Goal: Task Accomplishment & Management: Use online tool/utility

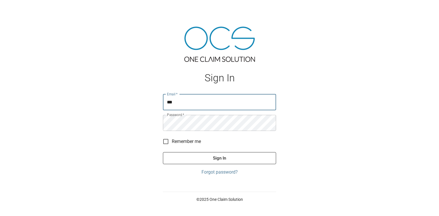
type input "**********"
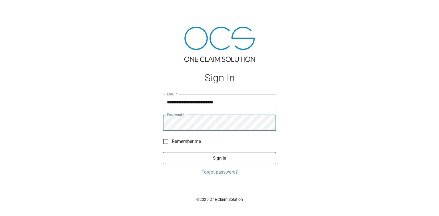
click at [163, 152] on button "Sign In" at bounding box center [219, 158] width 113 height 12
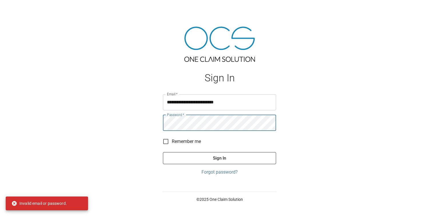
click at [163, 152] on button "Sign In" at bounding box center [219, 158] width 113 height 12
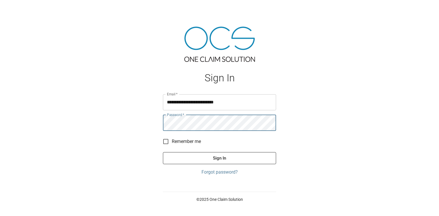
click at [163, 152] on button "Sign In" at bounding box center [219, 158] width 113 height 12
click at [142, 126] on div "**********" at bounding box center [219, 108] width 439 height 216
click at [163, 152] on button "Sign In" at bounding box center [219, 158] width 113 height 12
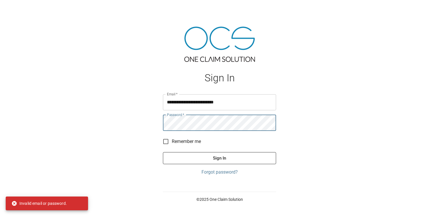
click at [163, 152] on button "Sign In" at bounding box center [219, 158] width 113 height 12
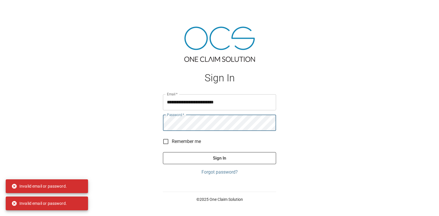
click at [163, 152] on button "Sign In" at bounding box center [219, 158] width 113 height 12
click at [229, 174] on link "Forgot password?" at bounding box center [219, 171] width 113 height 7
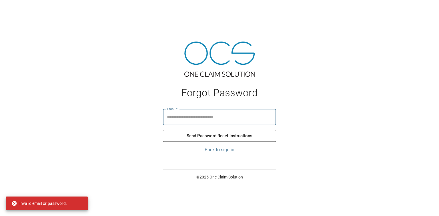
click at [196, 122] on input "Email   *" at bounding box center [219, 117] width 113 height 16
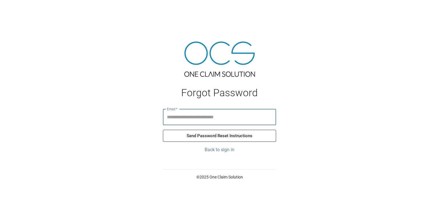
type input "**********"
drag, startPoint x: 239, startPoint y: 117, endPoint x: 102, endPoint y: 111, distance: 136.8
click at [102, 111] on div "**********" at bounding box center [219, 108] width 439 height 216
click at [221, 151] on link "Back to sign in" at bounding box center [219, 149] width 113 height 7
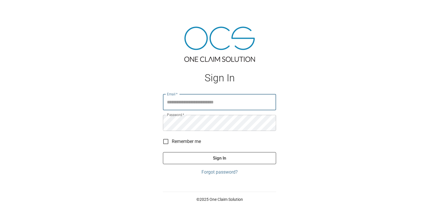
type input "*"
type input "**********"
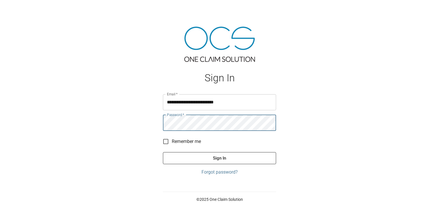
click at [163, 152] on button "Sign In" at bounding box center [219, 158] width 113 height 12
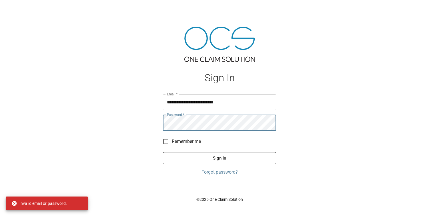
click at [163, 152] on button "Sign In" at bounding box center [219, 158] width 113 height 12
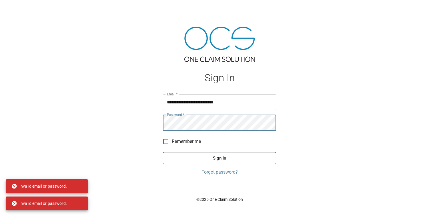
click at [163, 152] on button "Sign In" at bounding box center [219, 158] width 113 height 12
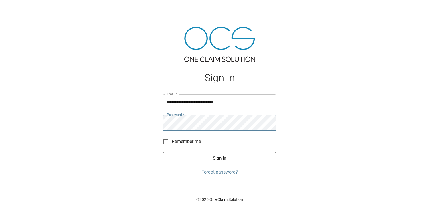
click at [163, 152] on button "Sign In" at bounding box center [219, 158] width 113 height 12
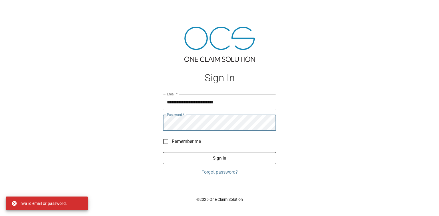
click at [163, 152] on button "Sign In" at bounding box center [219, 158] width 113 height 12
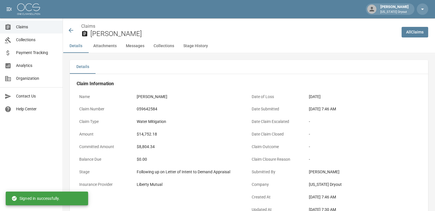
click at [21, 25] on span "Claims" at bounding box center [37, 27] width 42 height 6
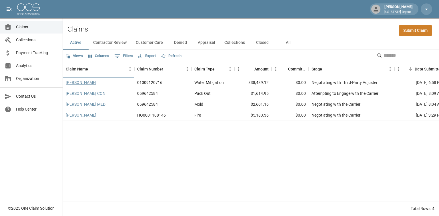
click at [88, 83] on link "[PERSON_NAME]" at bounding box center [81, 83] width 31 height 6
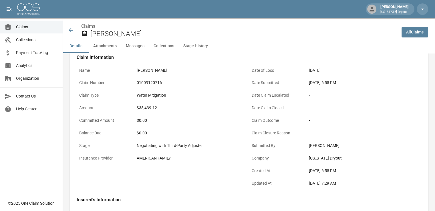
scroll to position [17, 0]
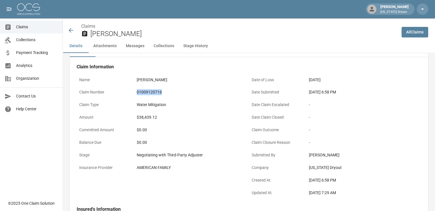
drag, startPoint x: 138, startPoint y: 92, endPoint x: 184, endPoint y: 97, distance: 46.6
click at [184, 97] on div "01009120716" at bounding box center [191, 92] width 115 height 11
copy div "01009120716"
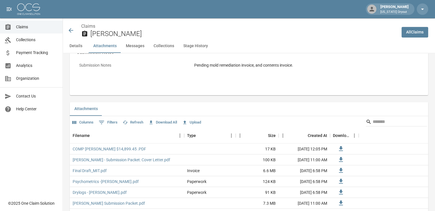
scroll to position [327, 0]
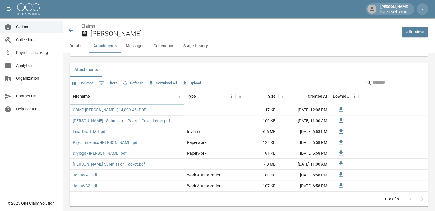
click at [130, 109] on link "COMP [PERSON_NAME] $14,899.45 .PDF" at bounding box center [110, 110] width 74 height 6
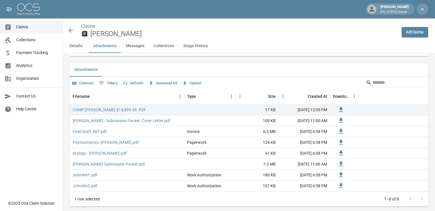
click at [78, 45] on button "Details" at bounding box center [76, 46] width 26 height 14
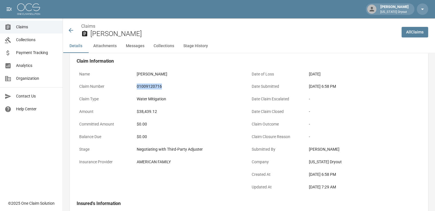
scroll to position [133, 0]
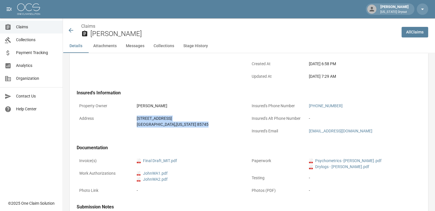
drag, startPoint x: 179, startPoint y: 125, endPoint x: 136, endPoint y: 119, distance: 43.3
click at [136, 119] on div "[STREET_ADDRESS][US_STATE]" at bounding box center [191, 121] width 115 height 17
copy div "[STREET_ADDRESS][US_STATE]"
